Goal: Task Accomplishment & Management: Use online tool/utility

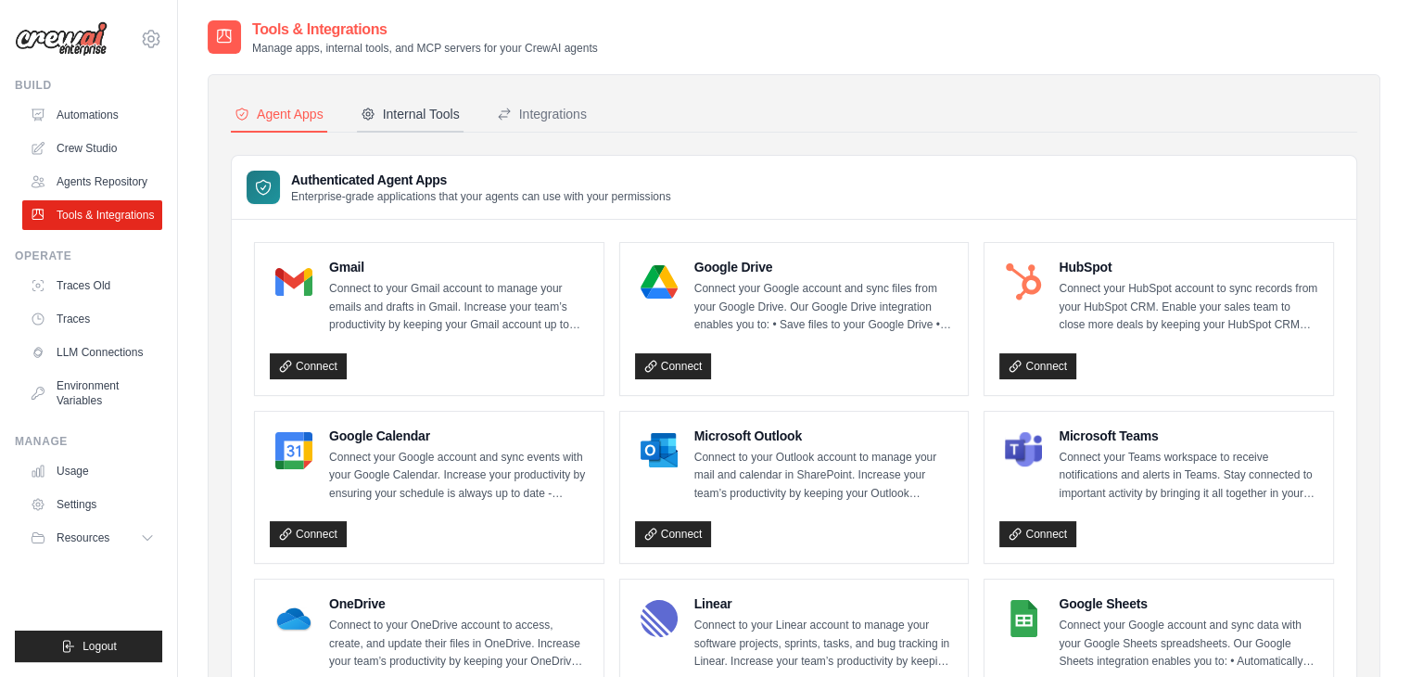
click at [361, 122] on div "Internal Tools" at bounding box center [410, 114] width 99 height 19
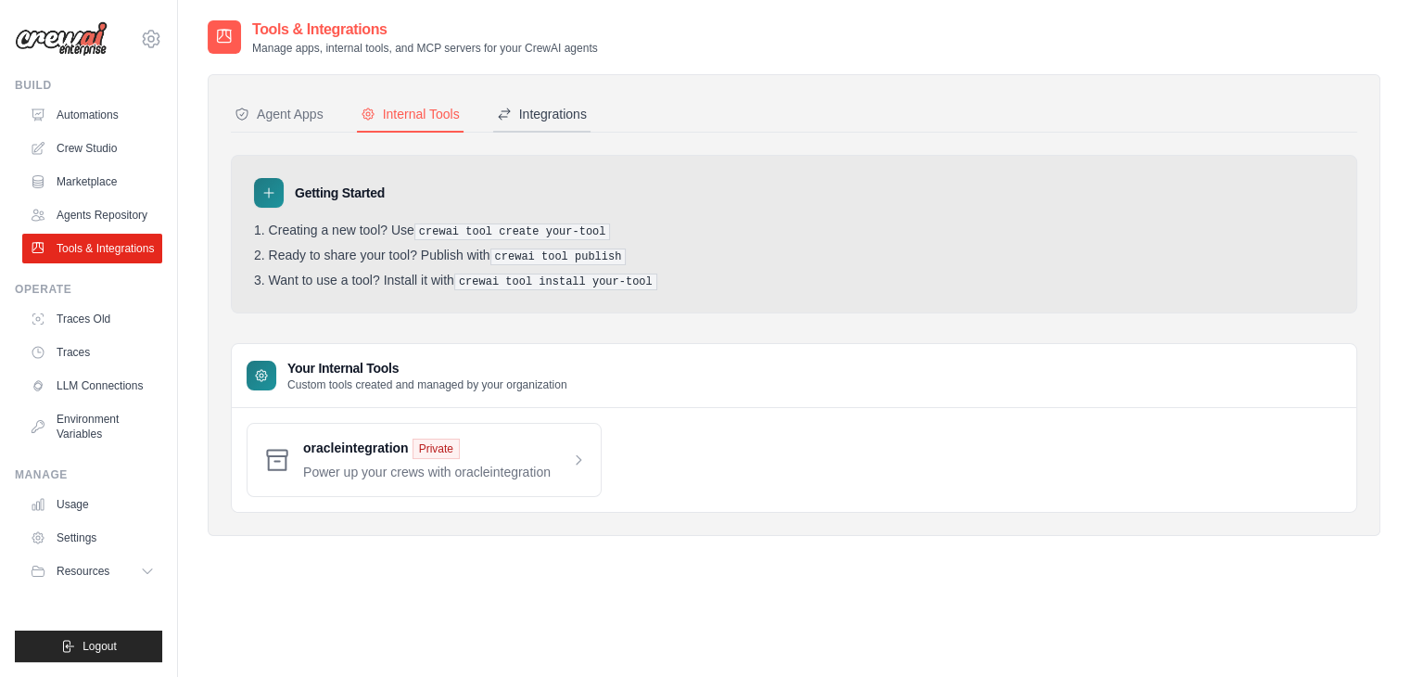
click at [537, 112] on div "Integrations" at bounding box center [542, 114] width 90 height 19
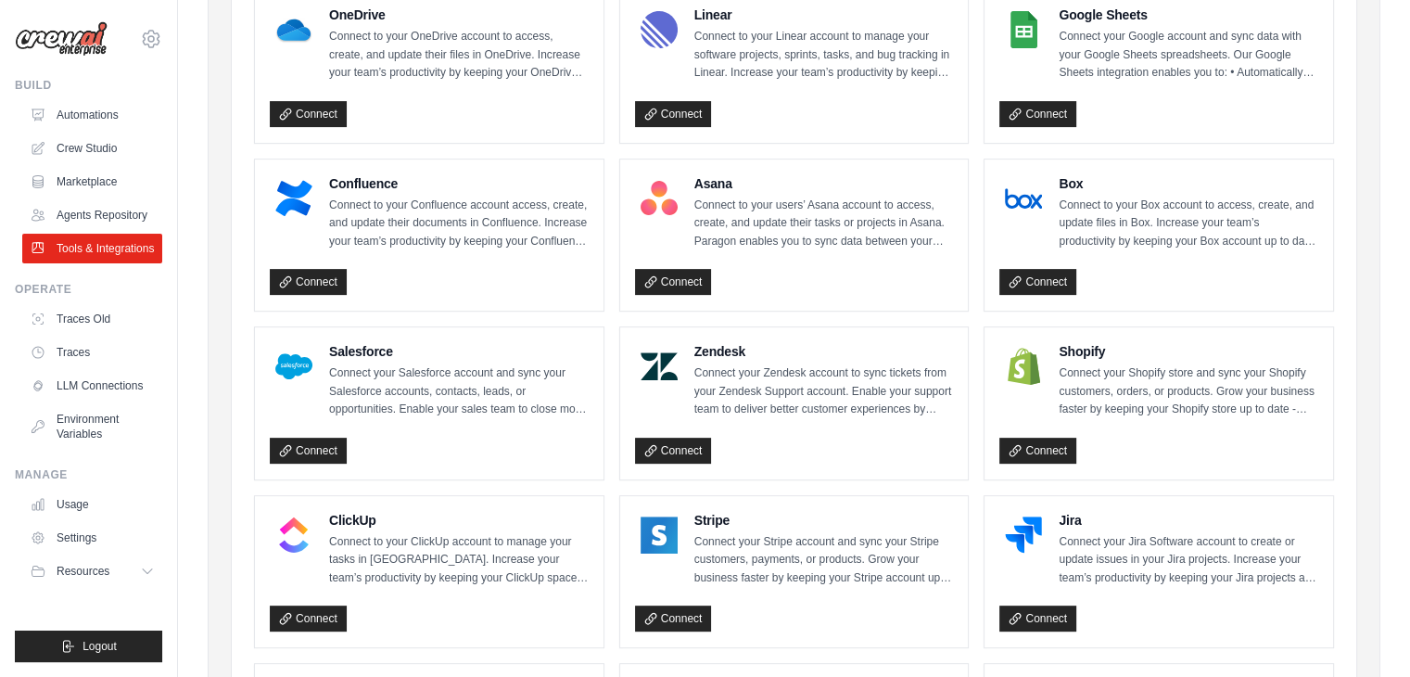
scroll to position [588, 0]
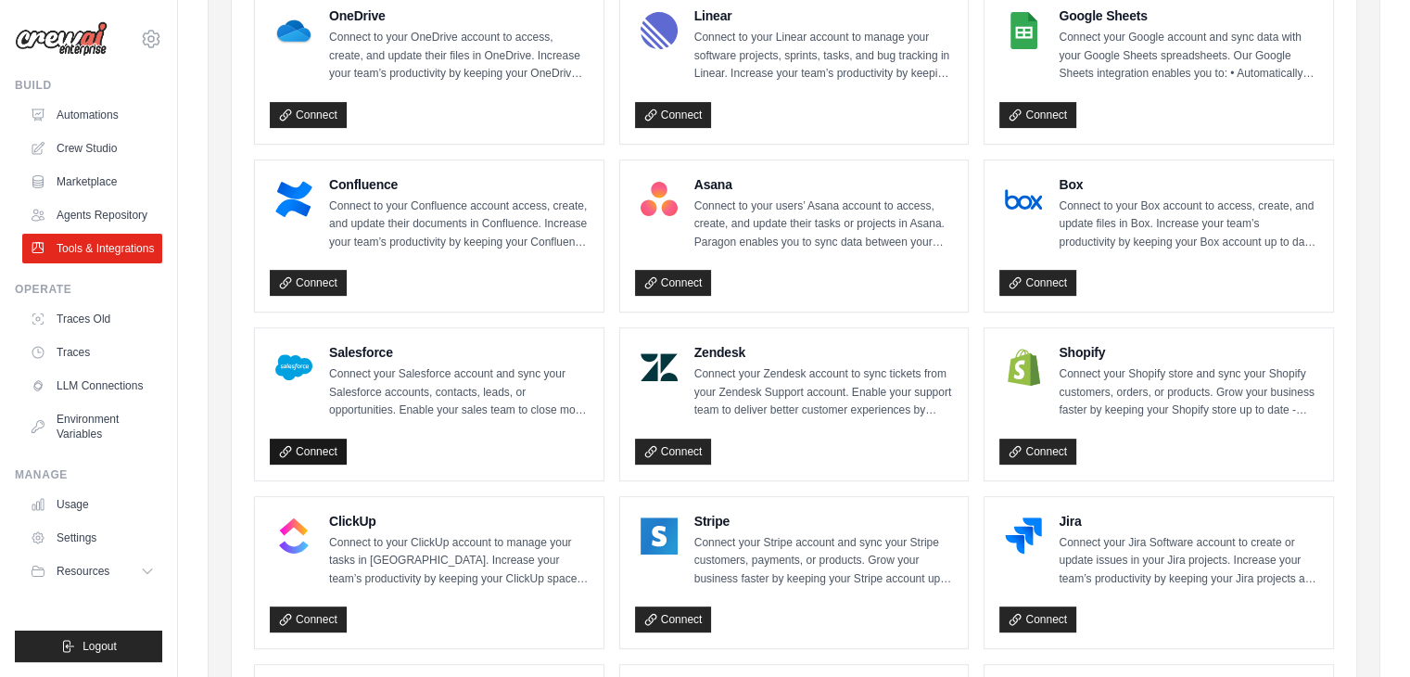
click at [285, 445] on icon at bounding box center [285, 451] width 13 height 13
click at [318, 446] on link "Connect" at bounding box center [308, 451] width 77 height 26
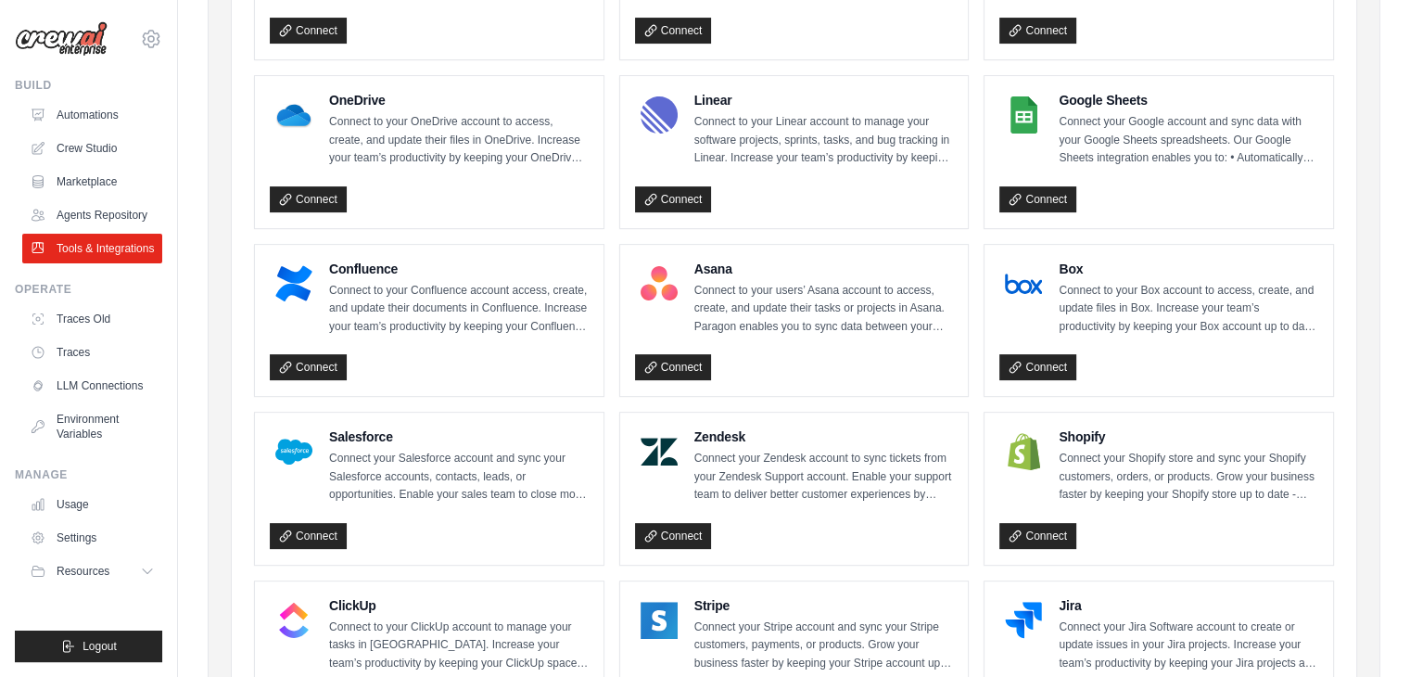
scroll to position [510, 0]
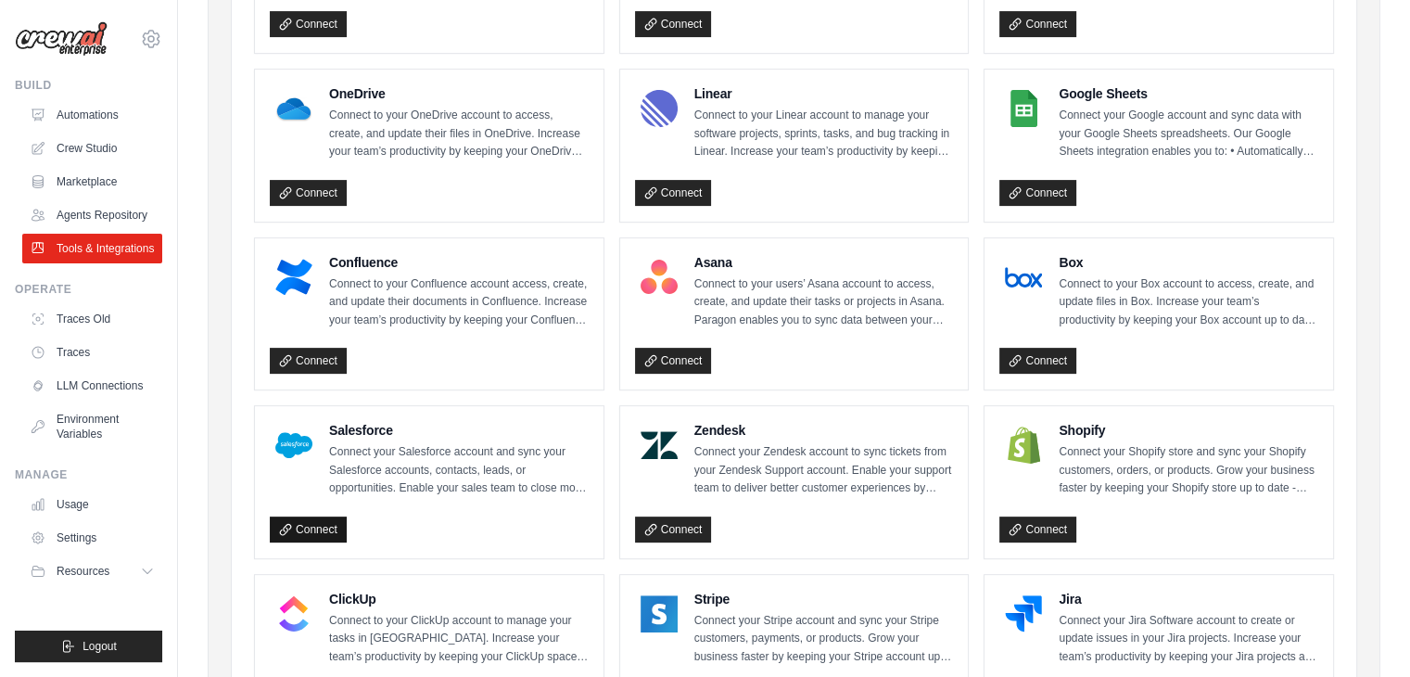
click at [304, 527] on link "Connect" at bounding box center [308, 529] width 77 height 26
click at [311, 523] on link "Connect" at bounding box center [308, 529] width 77 height 26
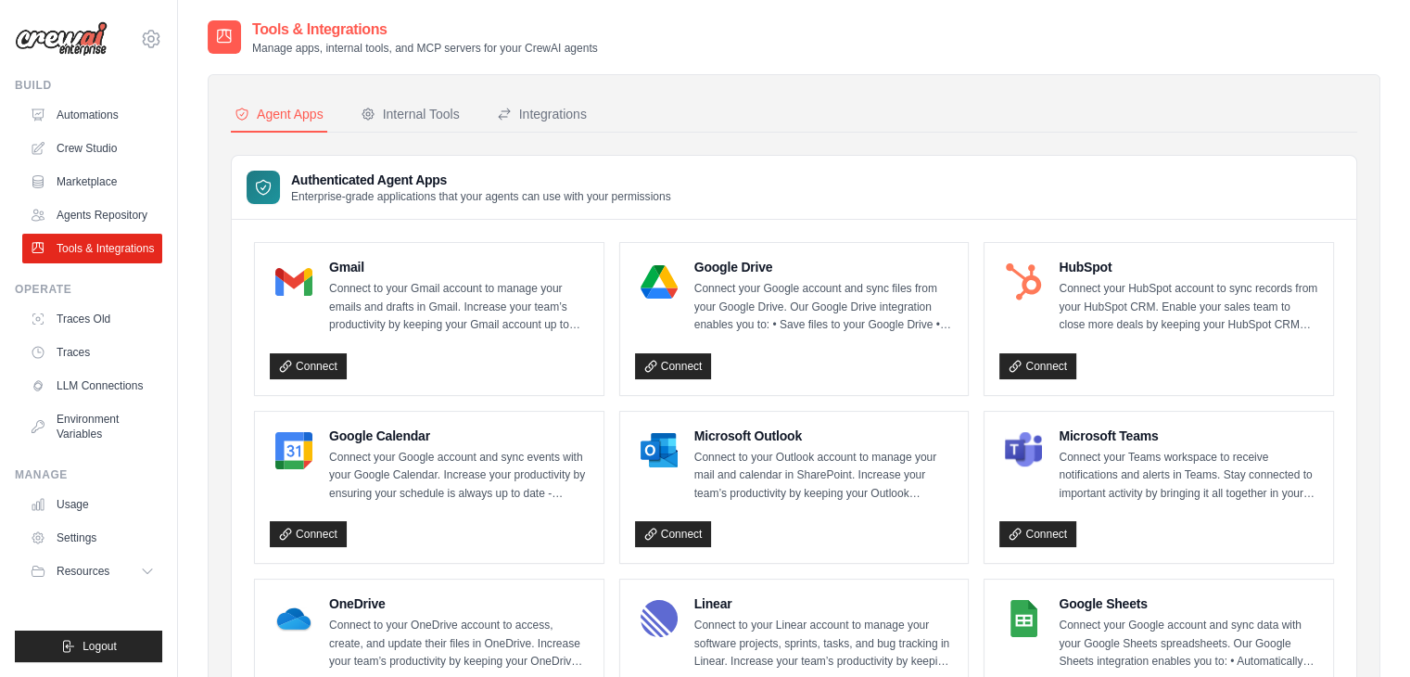
click at [856, 180] on div "Authenticated Agent Apps Enterprise-grade applications that your agents can use…" at bounding box center [794, 188] width 1124 height 64
click at [413, 111] on div "Internal Tools" at bounding box center [410, 114] width 99 height 19
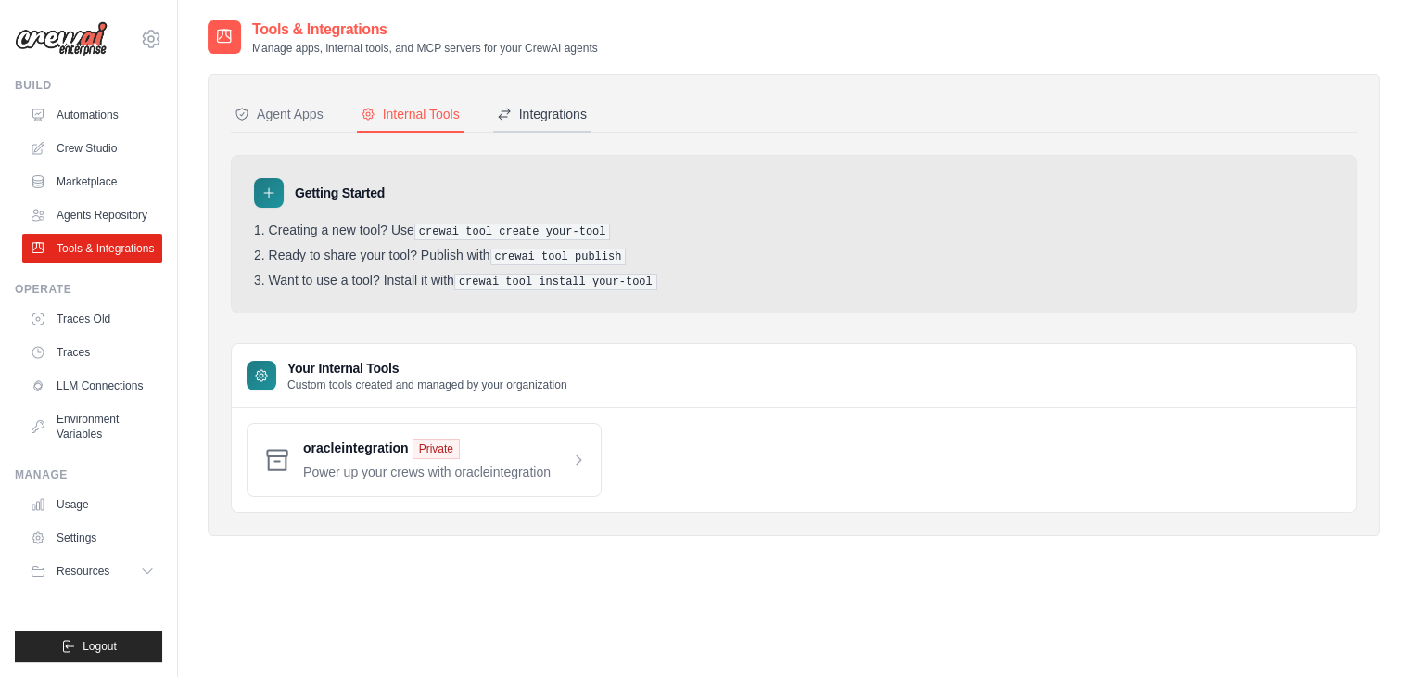
click at [500, 116] on icon at bounding box center [504, 114] width 15 height 15
